Goal: Task Accomplishment & Management: Manage account settings

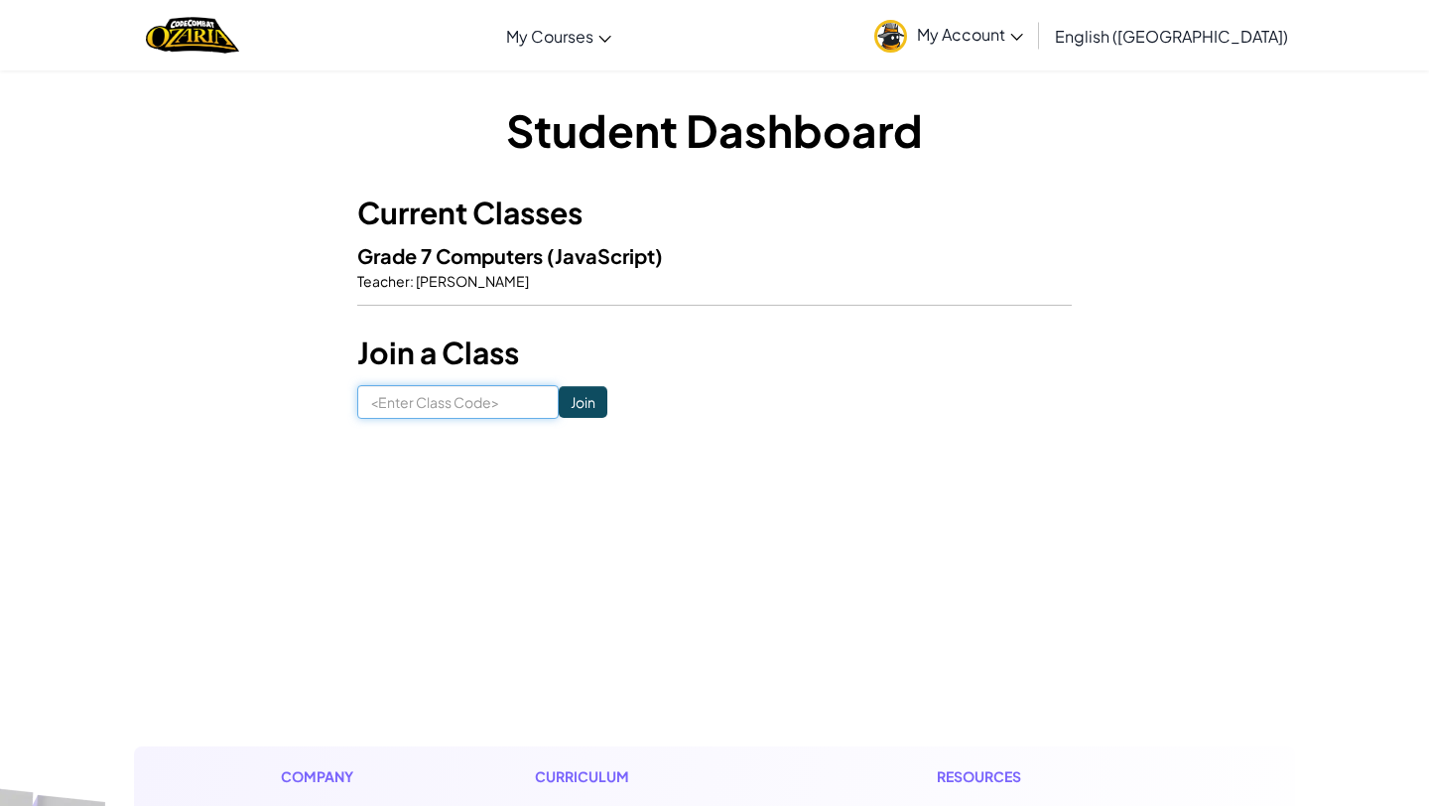
click at [464, 418] on input at bounding box center [457, 402] width 201 height 34
paste input "GameStepHouse"
type input "GameStepHouse"
click at [566, 399] on input "Join" at bounding box center [583, 402] width 49 height 32
click at [582, 251] on span "(JavaScript)" at bounding box center [605, 255] width 116 height 25
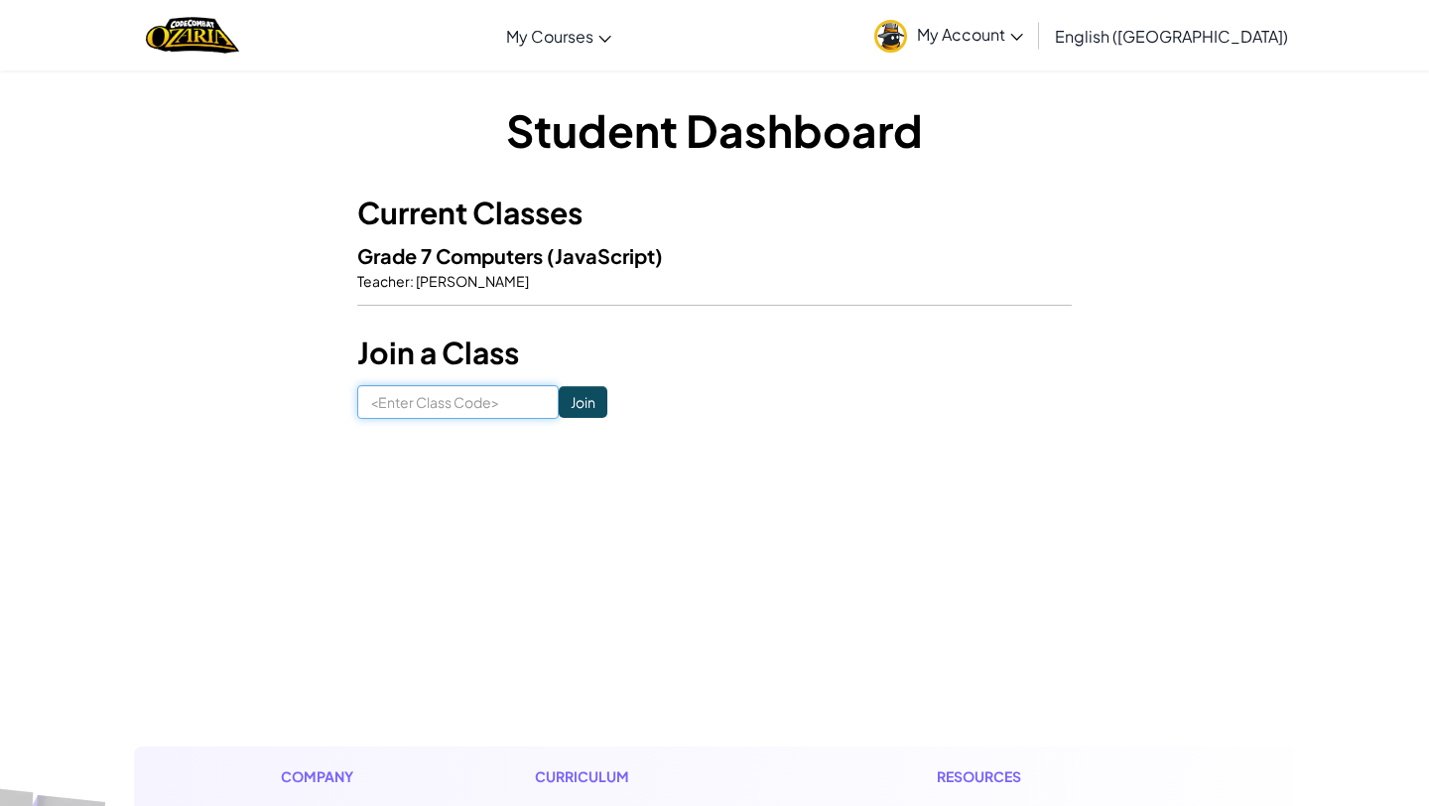
click at [483, 403] on input at bounding box center [457, 402] width 201 height 34
paste input "GameStepHouse"
type input "GameStepHouse"
click input "Join" at bounding box center [583, 402] width 49 height 32
click at [1023, 32] on span "My Account" at bounding box center [970, 34] width 106 height 21
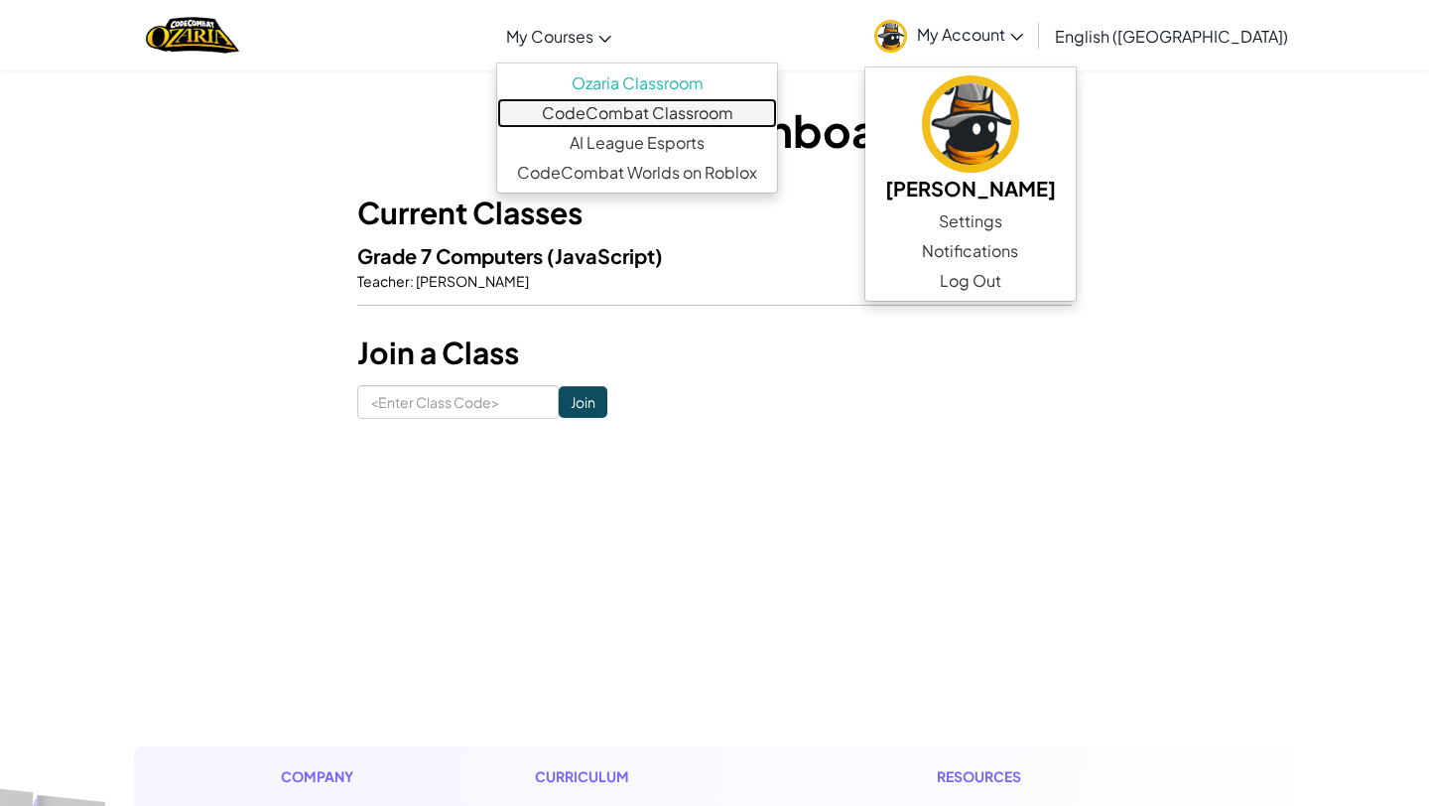
click at [703, 104] on link "CodeCombat Classroom" at bounding box center [637, 113] width 280 height 30
